Goal: Transaction & Acquisition: Purchase product/service

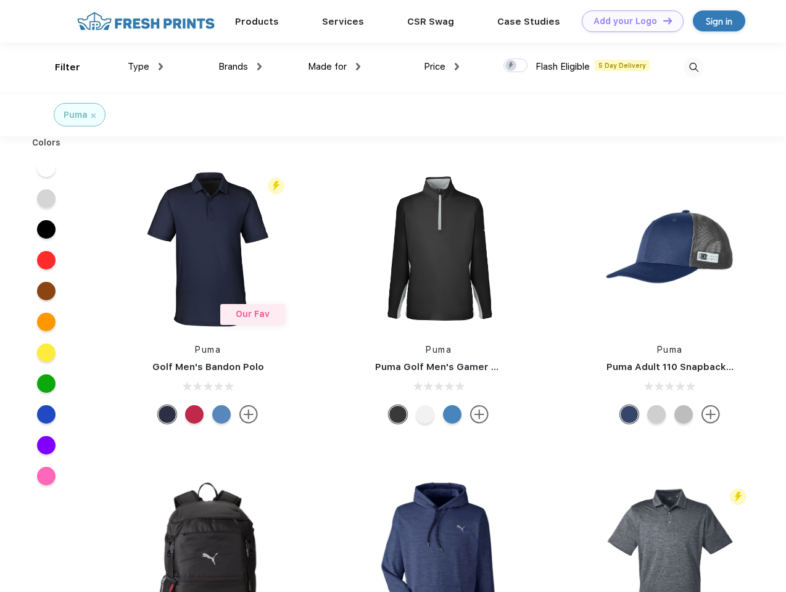
scroll to position [1, 0]
click at [628, 21] on link "Add your Logo Design Tool" at bounding box center [633, 21] width 102 height 22
click at [0, 0] on div "Design Tool" at bounding box center [0, 0] width 0 height 0
click at [662, 20] on link "Add your Logo Design Tool" at bounding box center [633, 21] width 102 height 22
click at [59, 67] on div "Filter" at bounding box center [67, 67] width 25 height 14
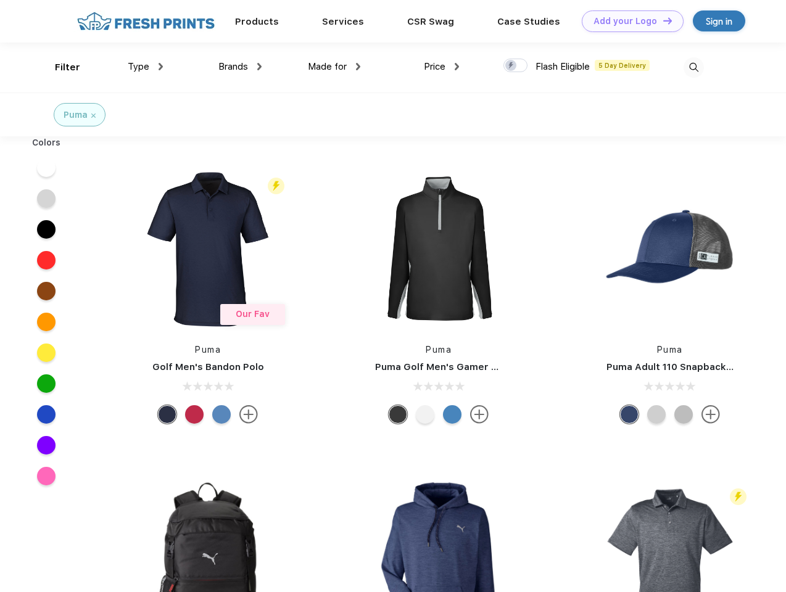
click at [146, 67] on span "Type" at bounding box center [139, 66] width 22 height 11
click at [240, 67] on span "Brands" at bounding box center [233, 66] width 30 height 11
click at [334, 67] on span "Made for" at bounding box center [327, 66] width 39 height 11
click at [442, 67] on span "Price" at bounding box center [435, 66] width 22 height 11
click at [516, 66] on div at bounding box center [515, 66] width 24 height 14
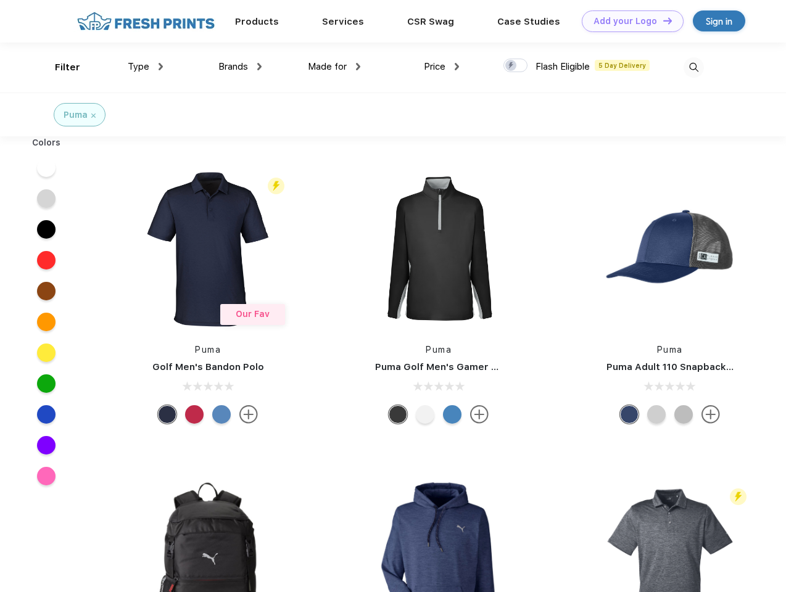
click at [511, 66] on input "checkbox" at bounding box center [507, 62] width 8 height 8
click at [693, 67] on img at bounding box center [693, 67] width 20 height 20
